Goal: Find specific page/section: Find specific page/section

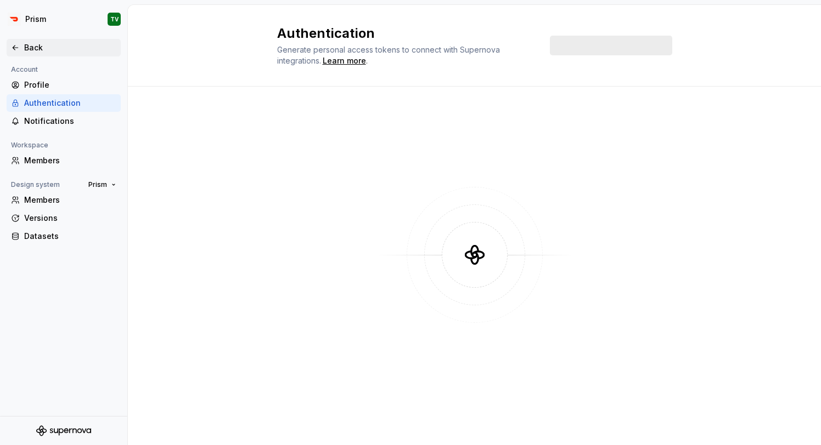
click at [25, 54] on div "Back" at bounding box center [64, 48] width 114 height 18
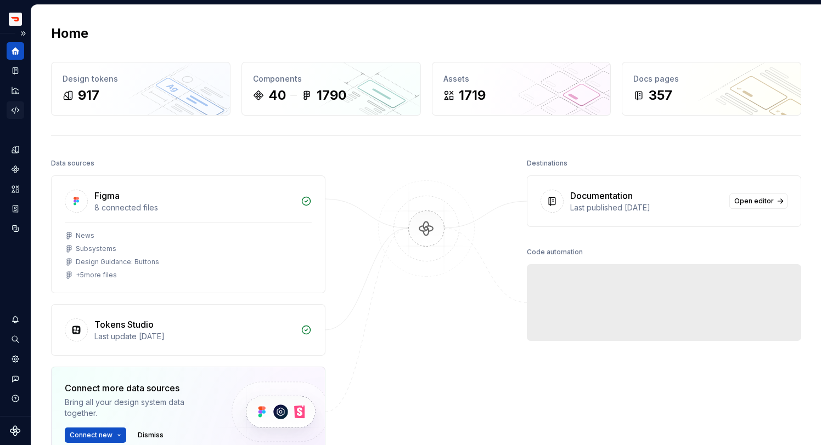
click at [15, 112] on icon "Code automation" at bounding box center [15, 110] width 7 height 7
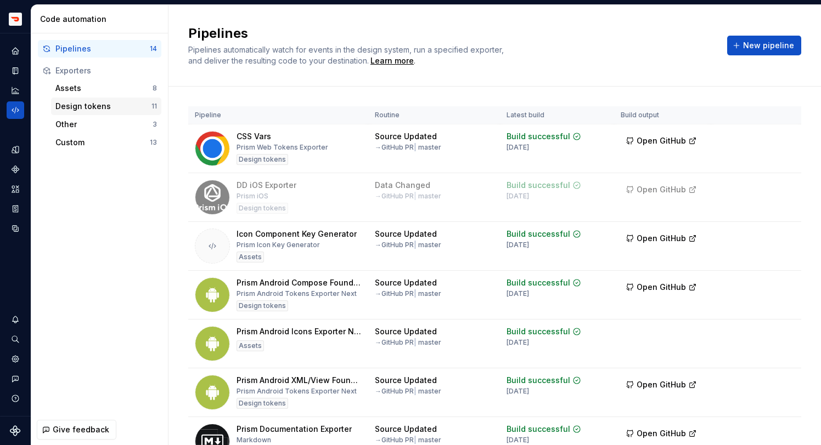
click at [87, 106] on div "Design tokens" at bounding box center [103, 106] width 96 height 11
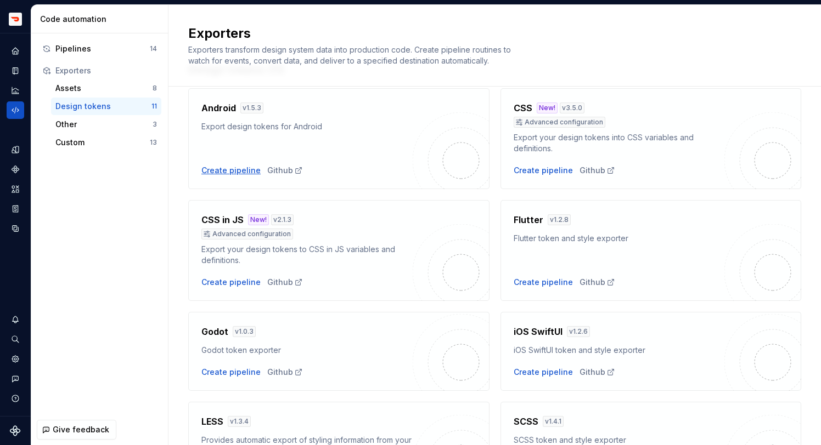
scroll to position [77, 0]
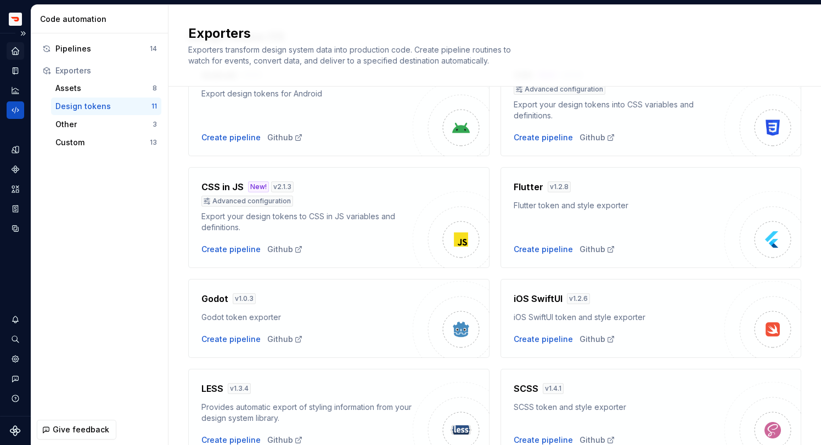
click at [17, 47] on icon "Home" at bounding box center [15, 51] width 10 height 10
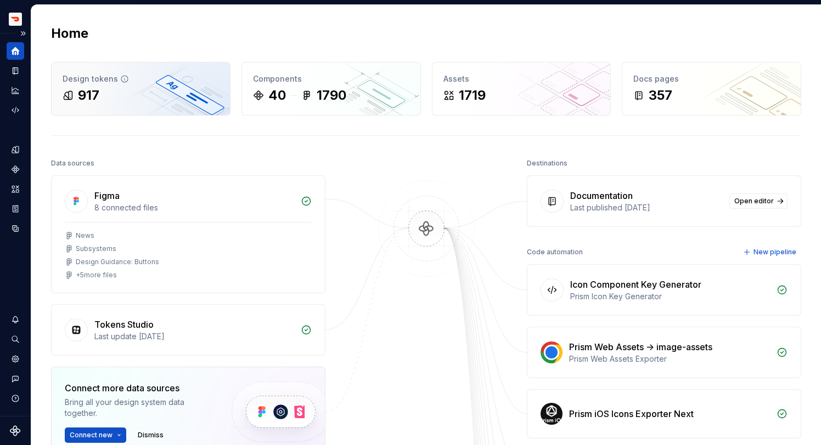
click at [126, 94] on div "917" at bounding box center [141, 96] width 156 height 18
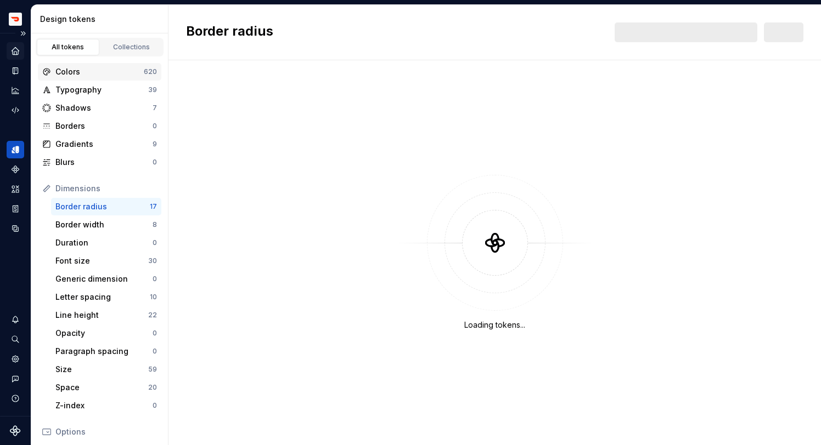
click at [91, 75] on div "Colors" at bounding box center [99, 71] width 88 height 11
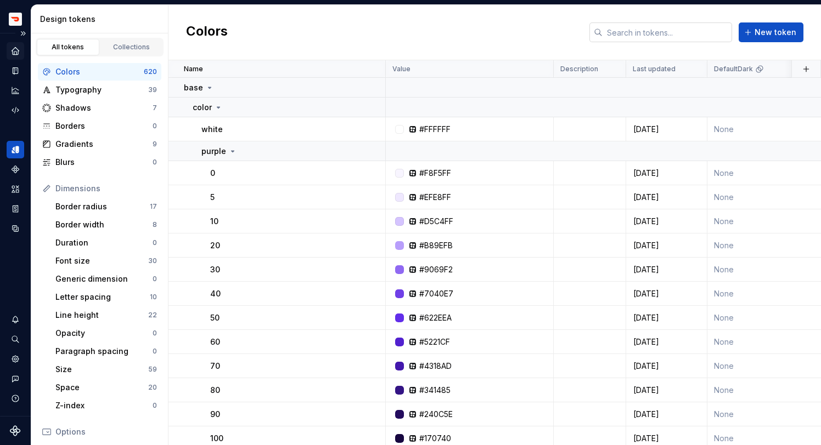
click at [666, 34] on input "text" at bounding box center [666, 32] width 129 height 20
paste input "usageColorIconSelected"
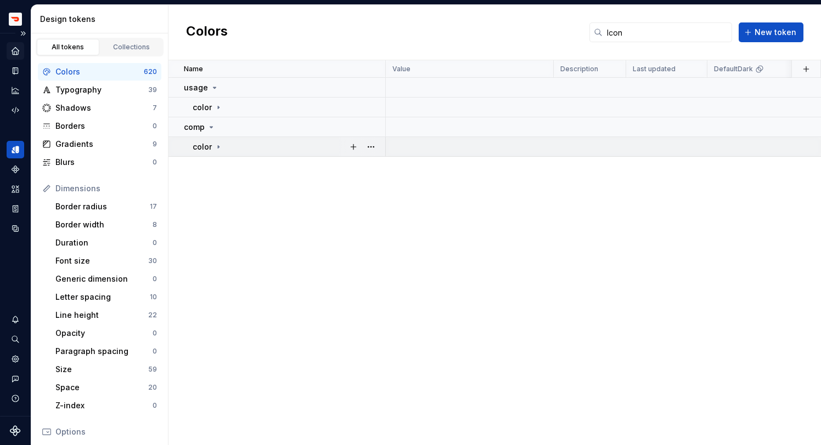
click at [218, 147] on icon at bounding box center [218, 146] width 1 height 3
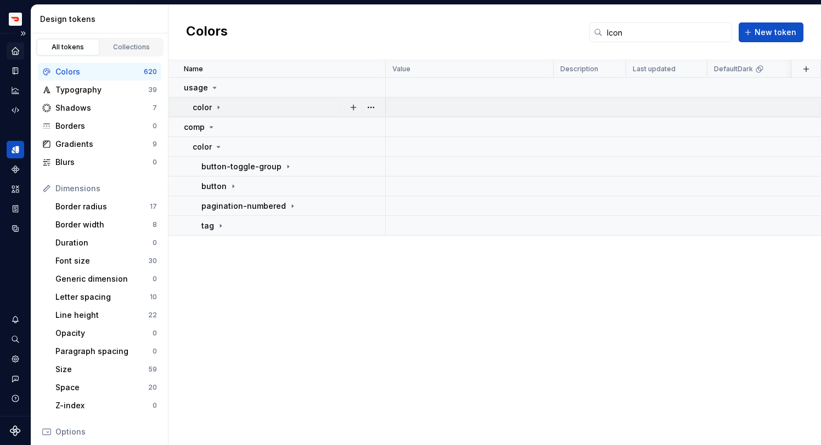
click at [218, 106] on icon at bounding box center [218, 107] width 1 height 3
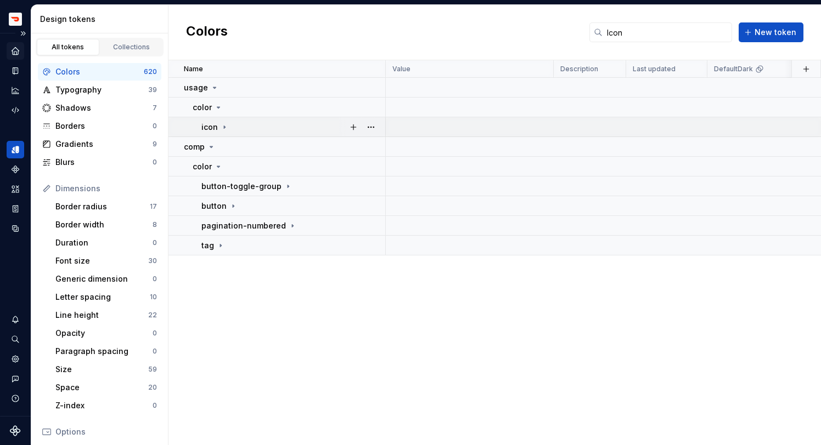
click at [220, 124] on icon at bounding box center [224, 127] width 9 height 9
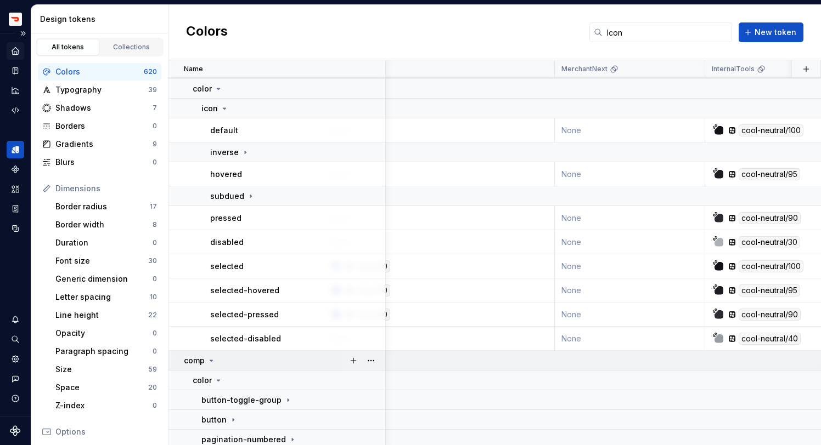
scroll to position [19, 997]
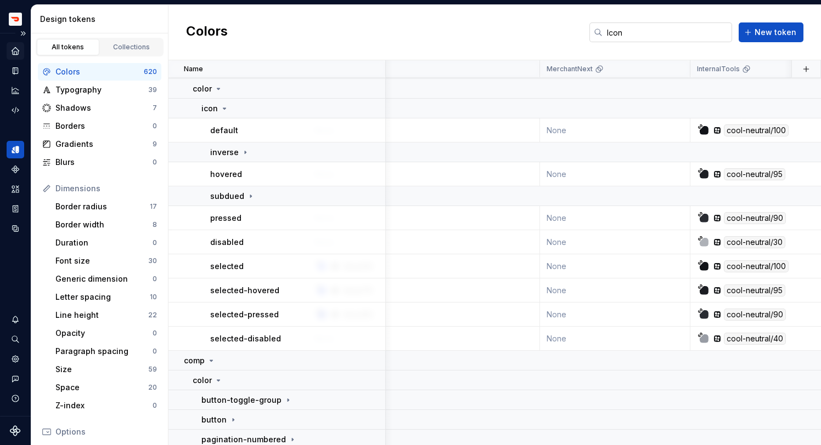
click at [634, 30] on input "Icon" at bounding box center [666, 32] width 129 height 20
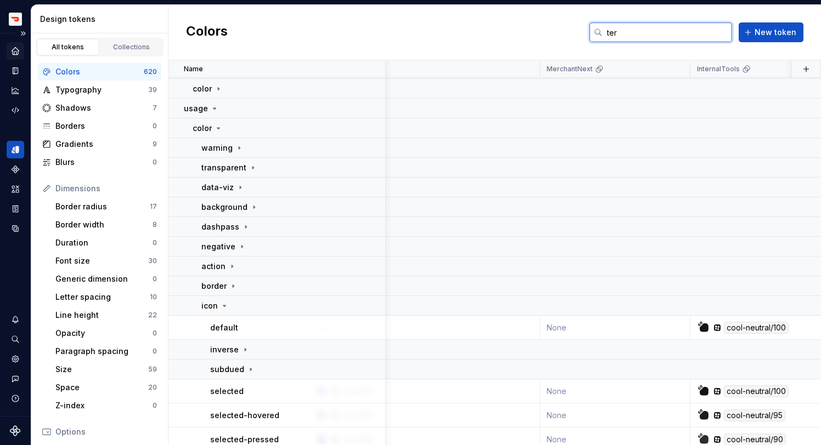
scroll to position [0, 997]
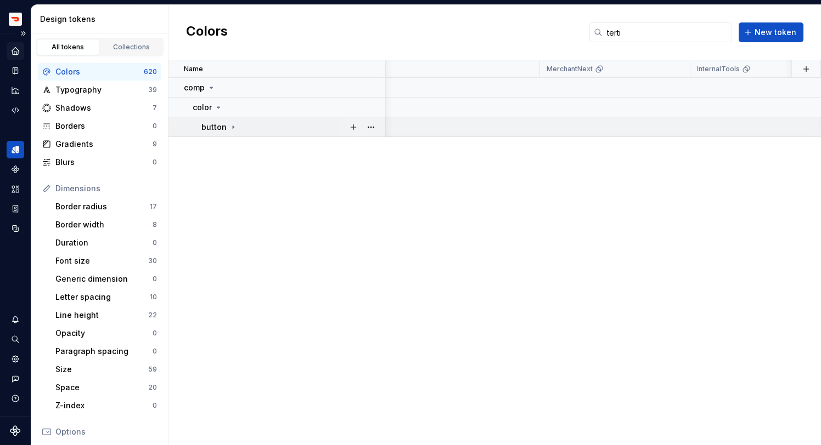
click at [229, 130] on icon at bounding box center [233, 127] width 9 height 9
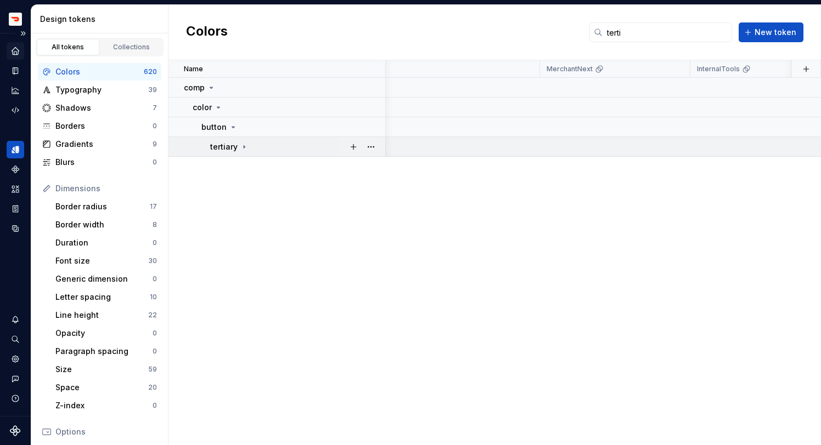
click at [234, 149] on p "tertiary" at bounding box center [223, 147] width 27 height 11
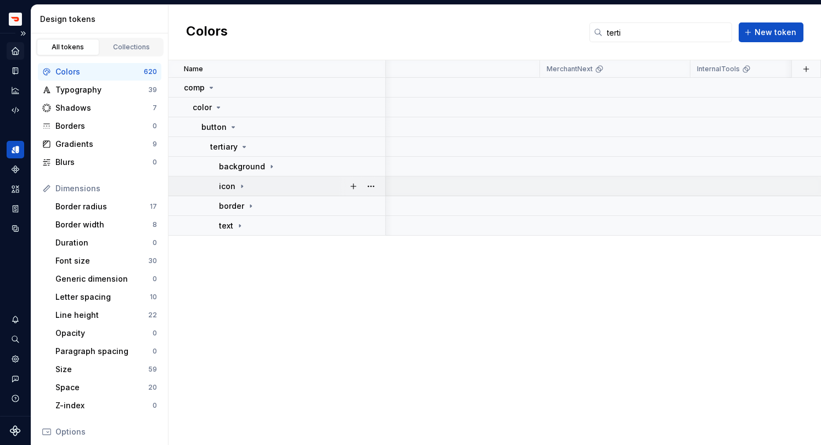
click at [234, 189] on p "icon" at bounding box center [227, 186] width 16 height 11
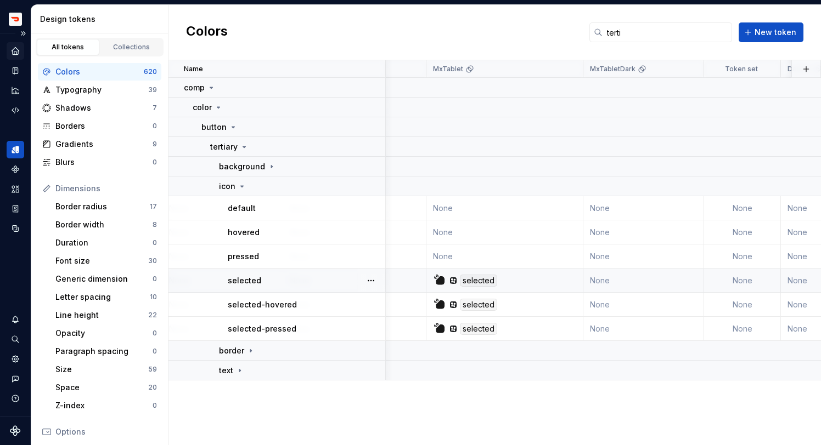
scroll to position [0, 2098]
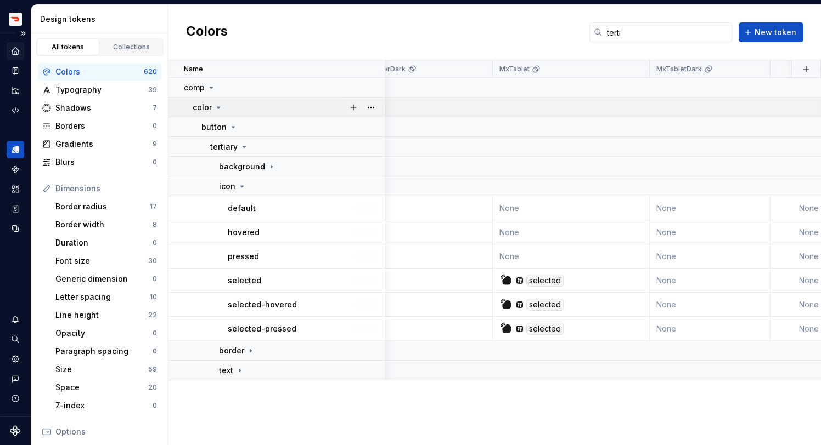
click at [215, 109] on icon at bounding box center [218, 107] width 9 height 9
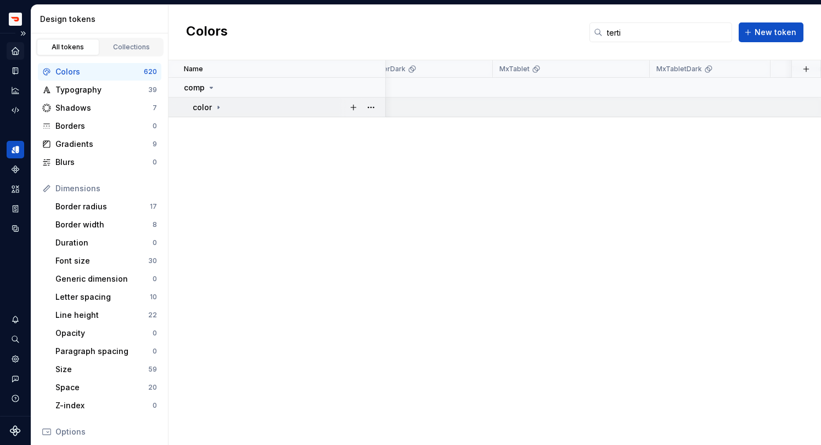
click at [215, 109] on icon at bounding box center [218, 107] width 9 height 9
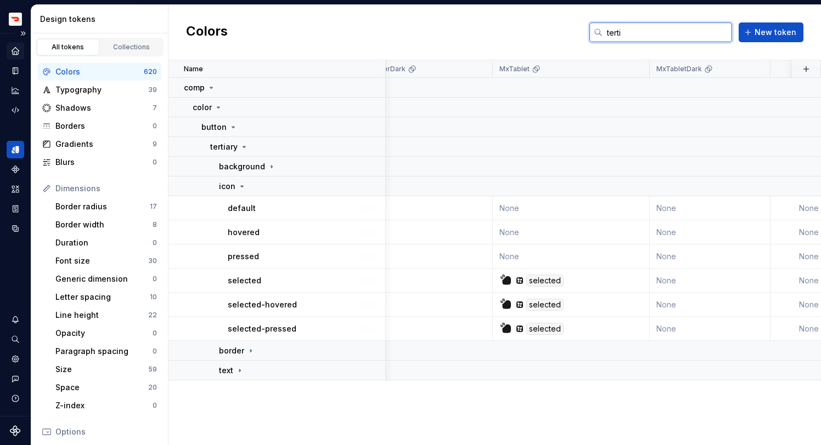
drag, startPoint x: 662, startPoint y: 36, endPoint x: 504, endPoint y: 13, distance: 159.0
click at [504, 13] on div "Colors terti New token" at bounding box center [494, 32] width 652 height 55
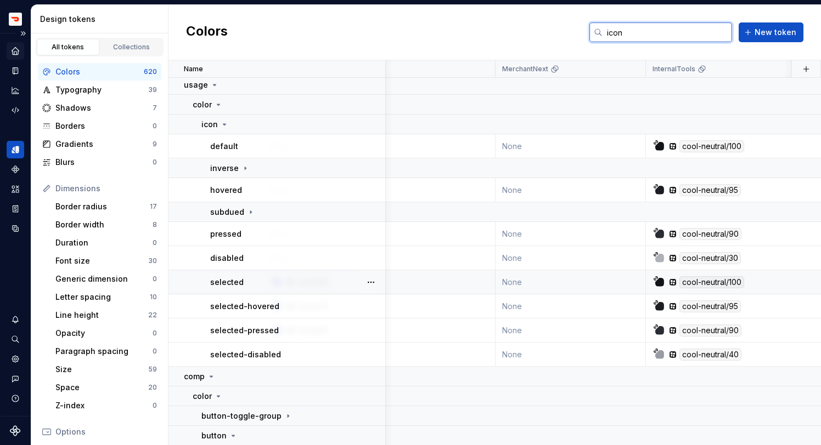
scroll to position [3, 1059]
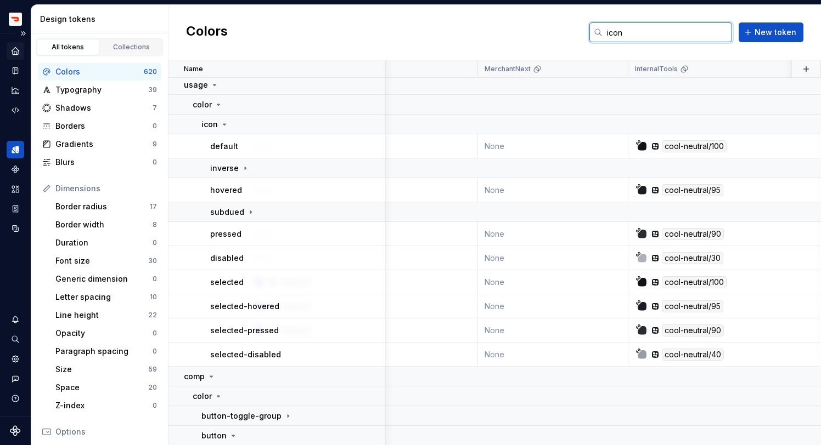
type input "icon"
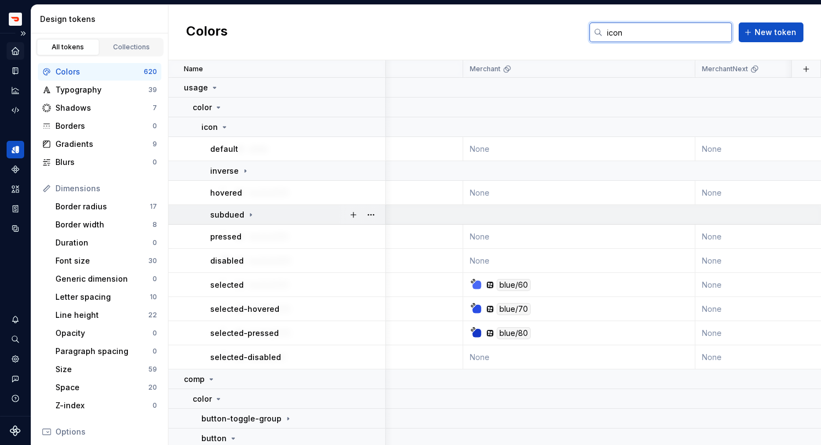
scroll to position [0, 873]
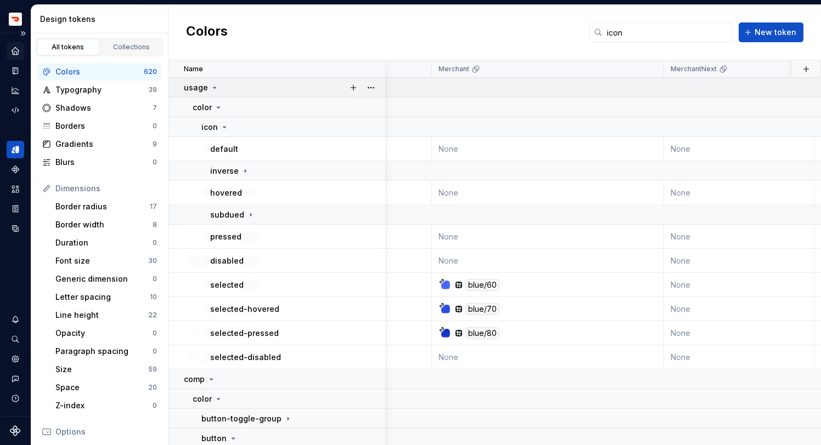
click at [210, 87] on icon at bounding box center [214, 87] width 9 height 9
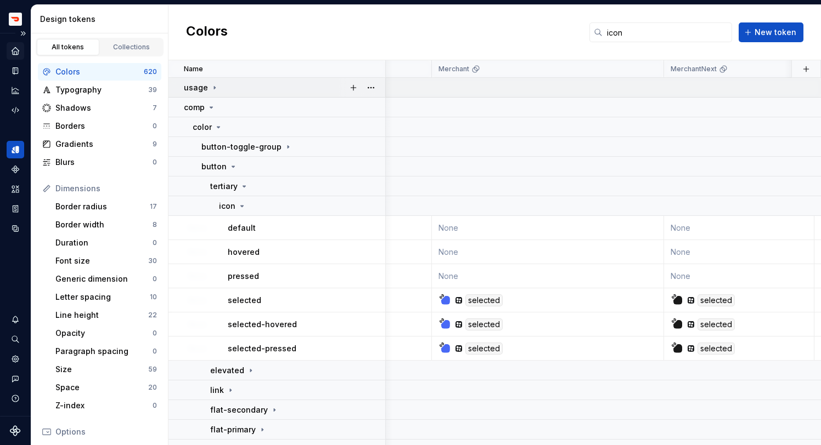
click at [210, 87] on icon at bounding box center [214, 87] width 9 height 9
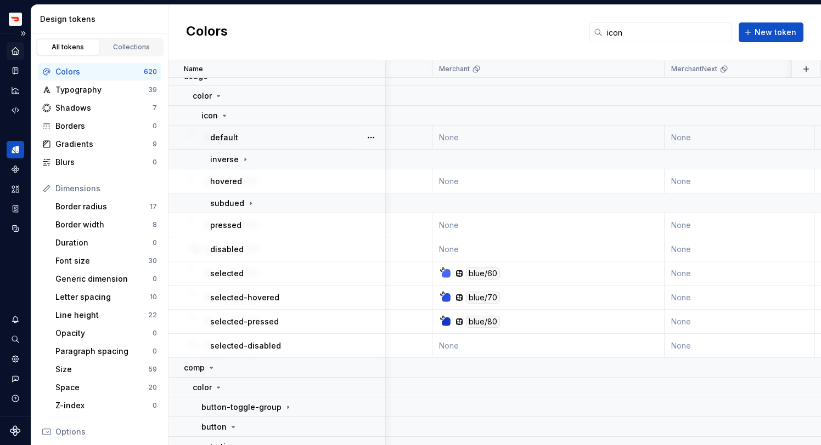
scroll to position [22, 872]
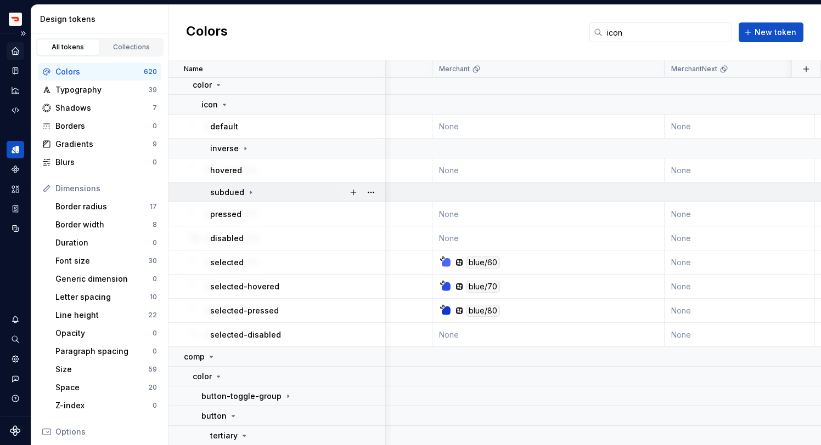
click at [241, 188] on p "subdued" at bounding box center [227, 192] width 34 height 11
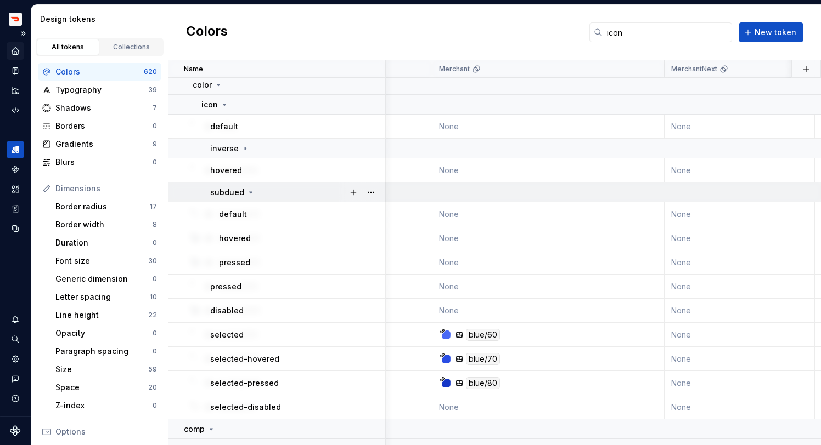
click at [241, 188] on p "subdued" at bounding box center [227, 192] width 34 height 11
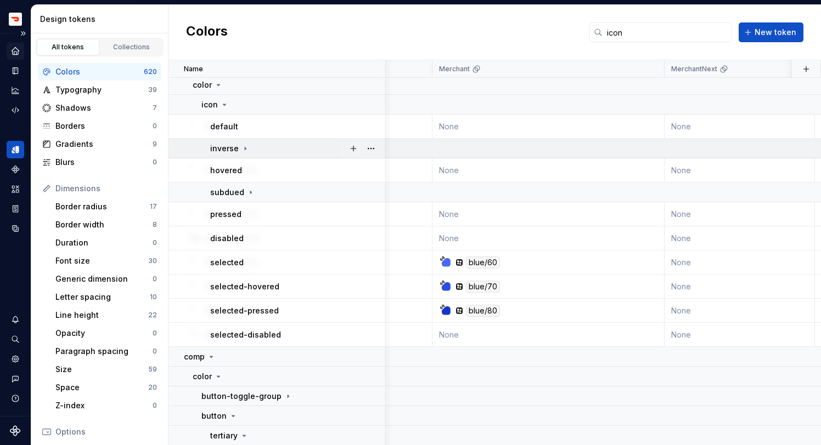
click at [241, 146] on icon at bounding box center [245, 148] width 9 height 9
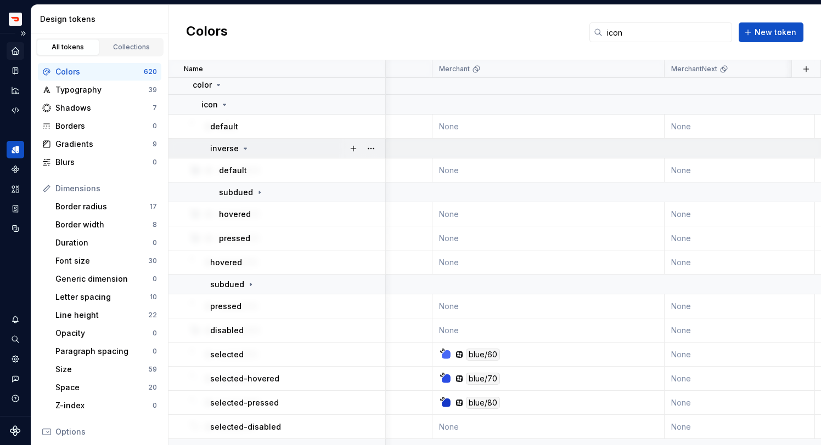
click at [241, 146] on icon at bounding box center [245, 148] width 9 height 9
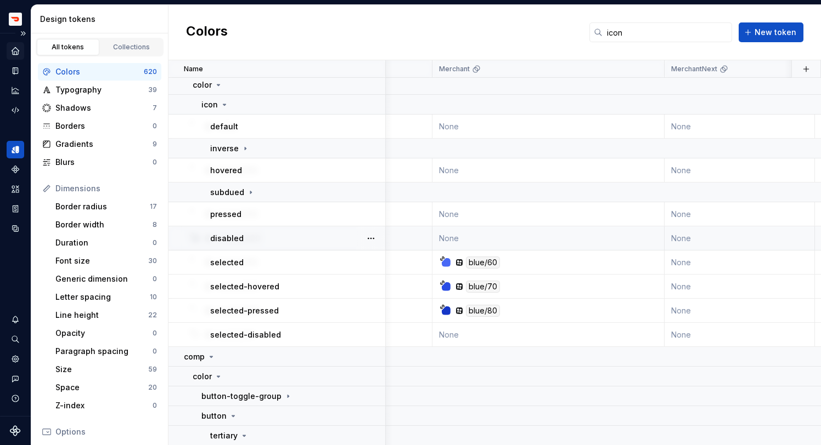
scroll to position [173, 872]
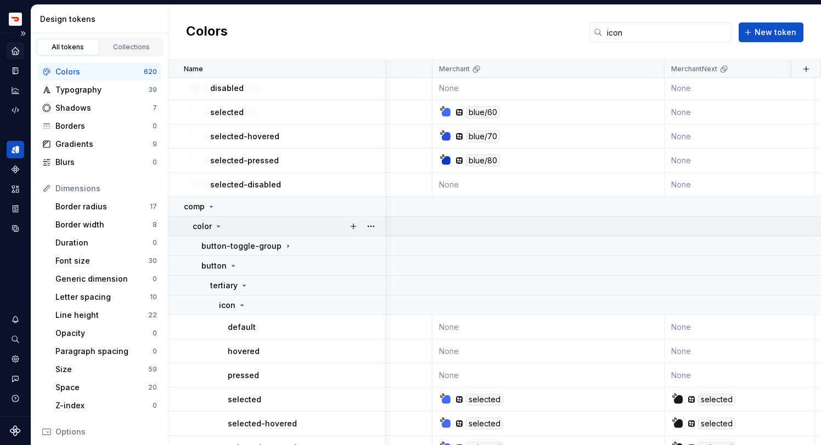
click at [211, 230] on div "color" at bounding box center [208, 226] width 30 height 11
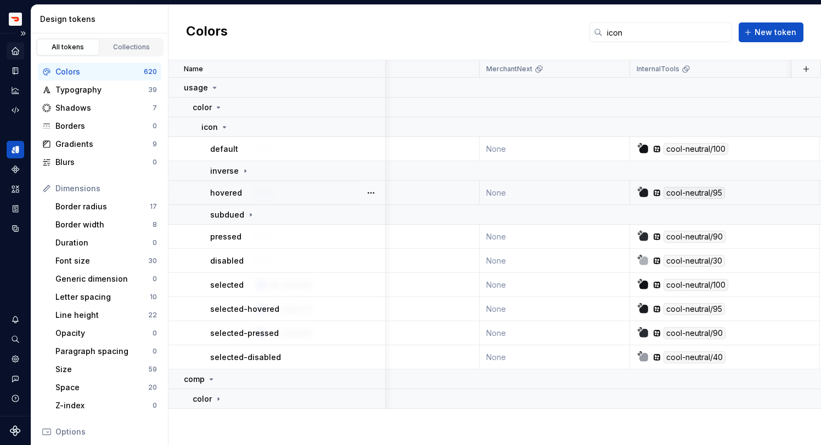
scroll to position [0, 730]
